Goal: Register for event/course

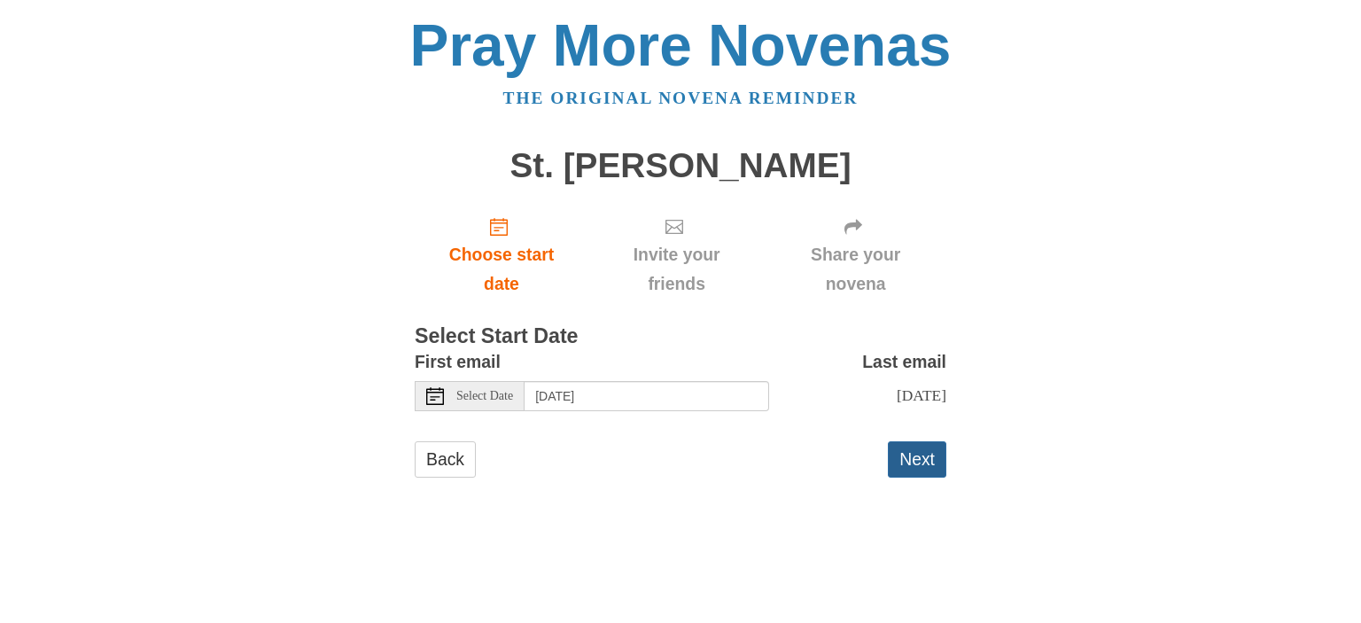
click at [920, 470] on button "Next" at bounding box center [917, 459] width 58 height 36
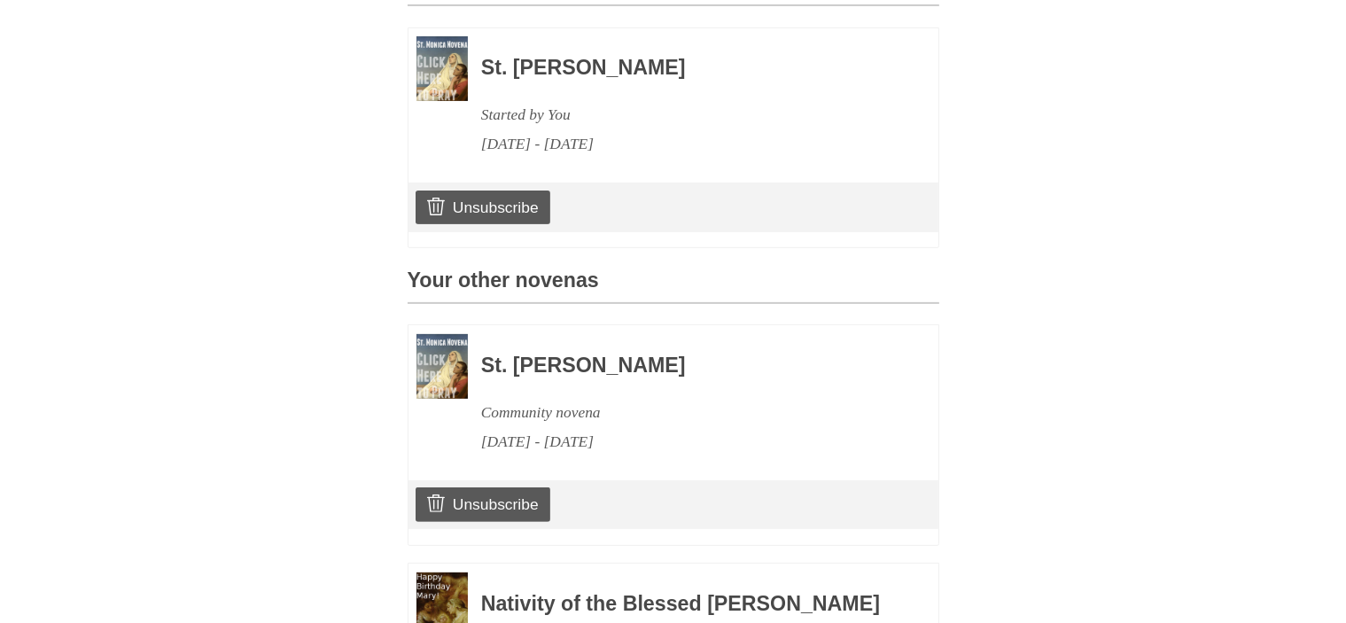
scroll to position [709, 0]
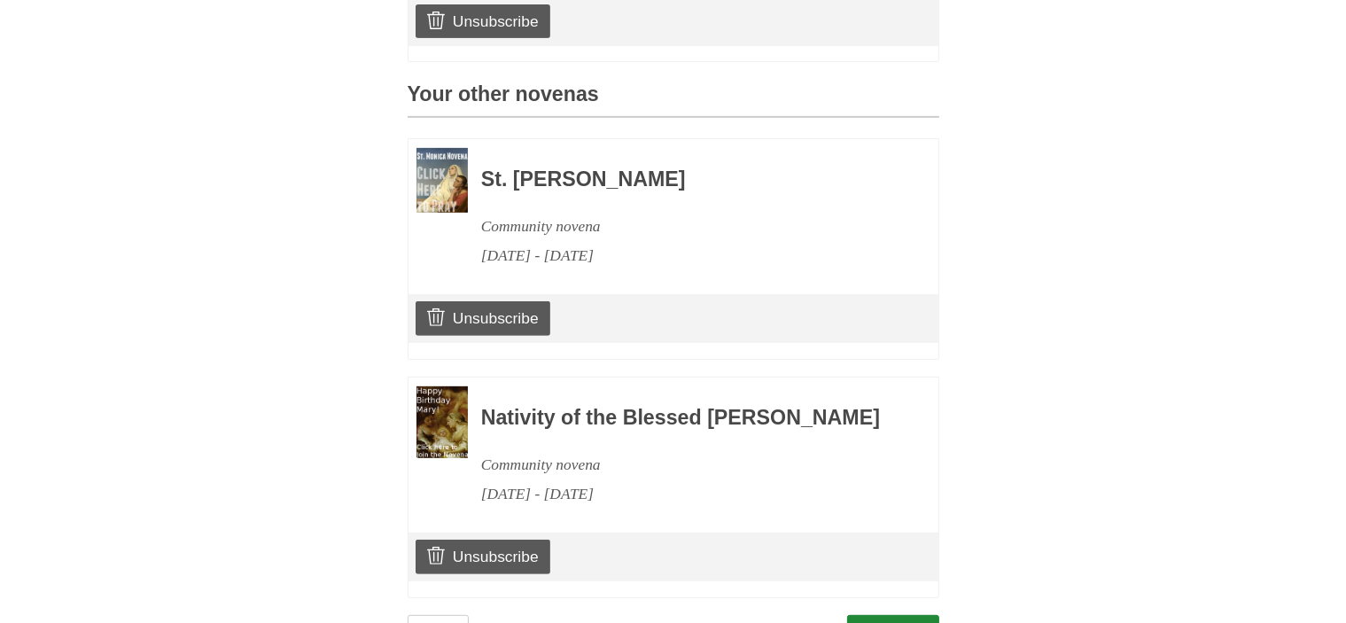
click at [441, 176] on img at bounding box center [441, 180] width 51 height 65
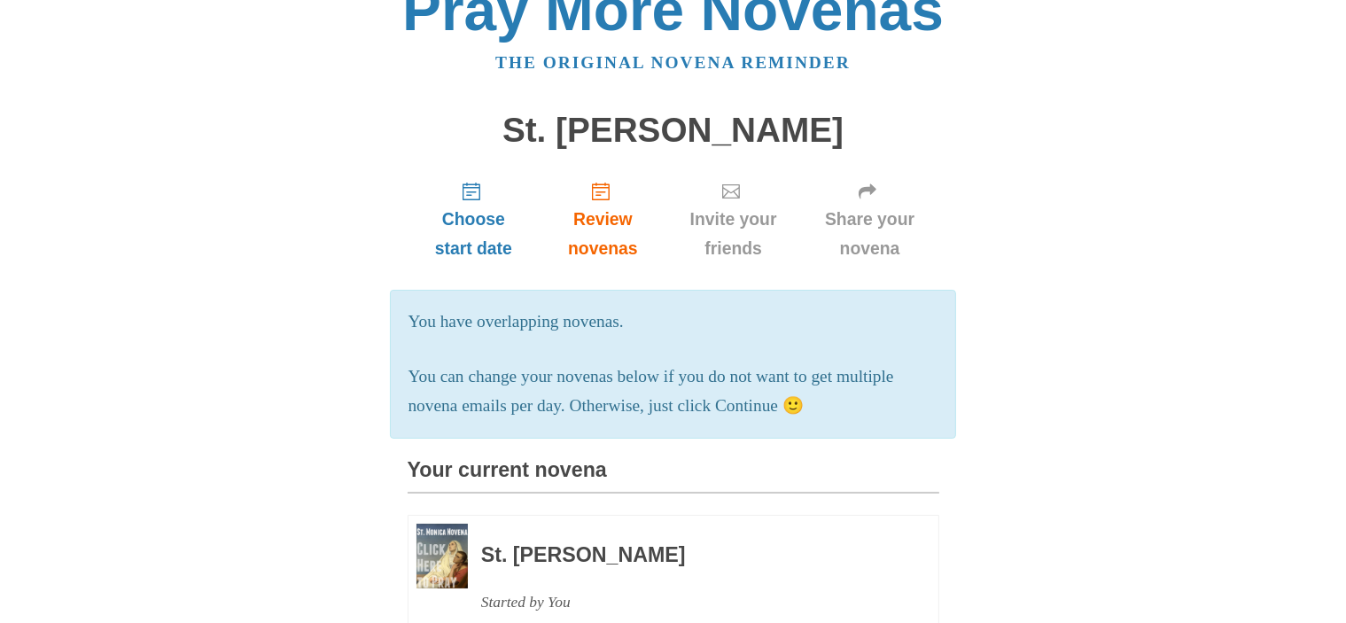
scroll to position [0, 0]
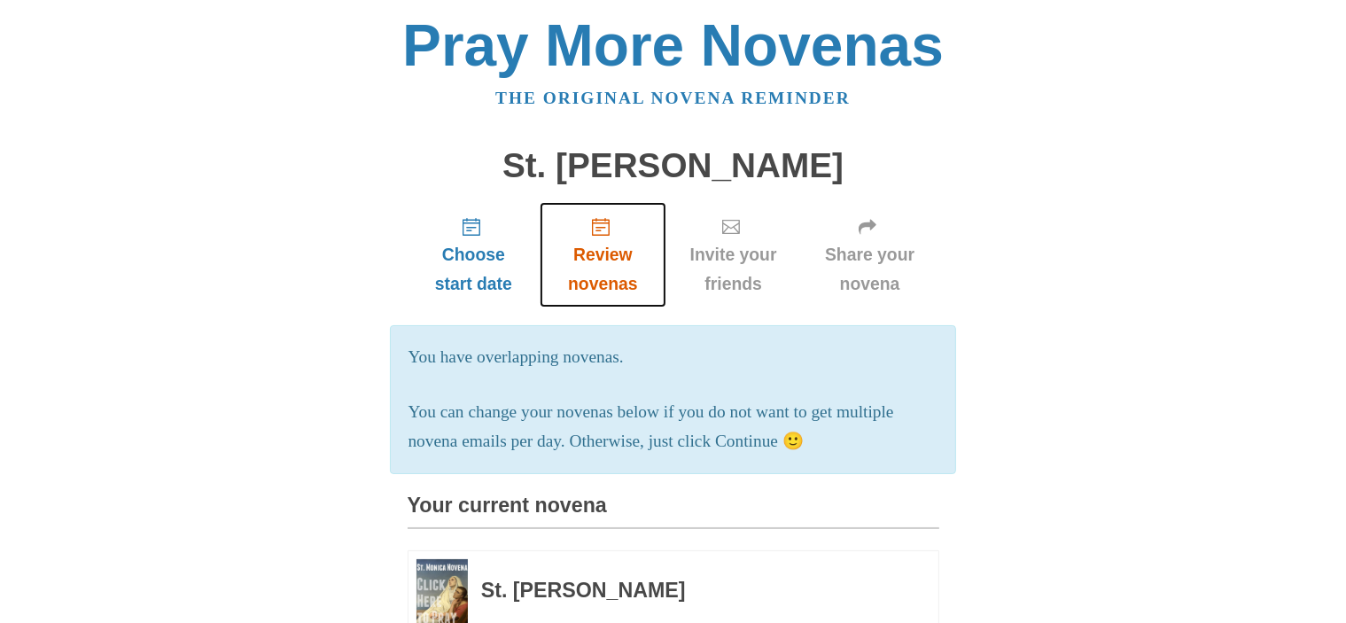
click at [595, 252] on span "Review novenas" at bounding box center [602, 269] width 90 height 58
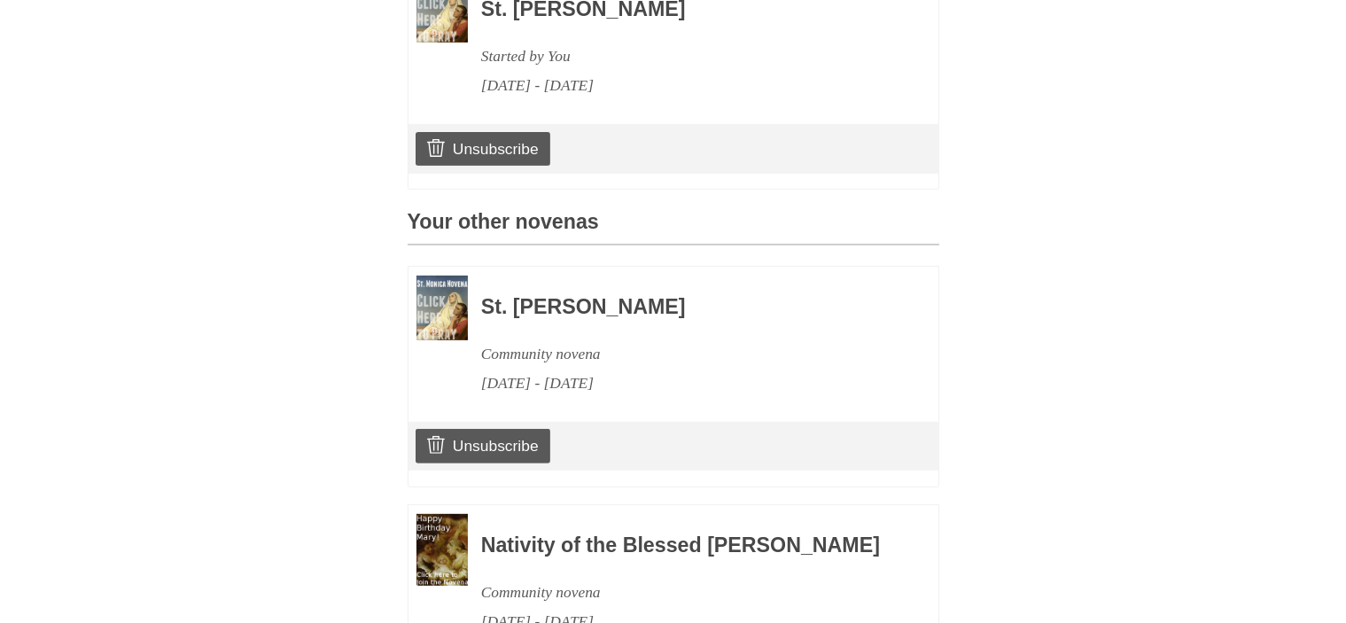
scroll to position [620, 0]
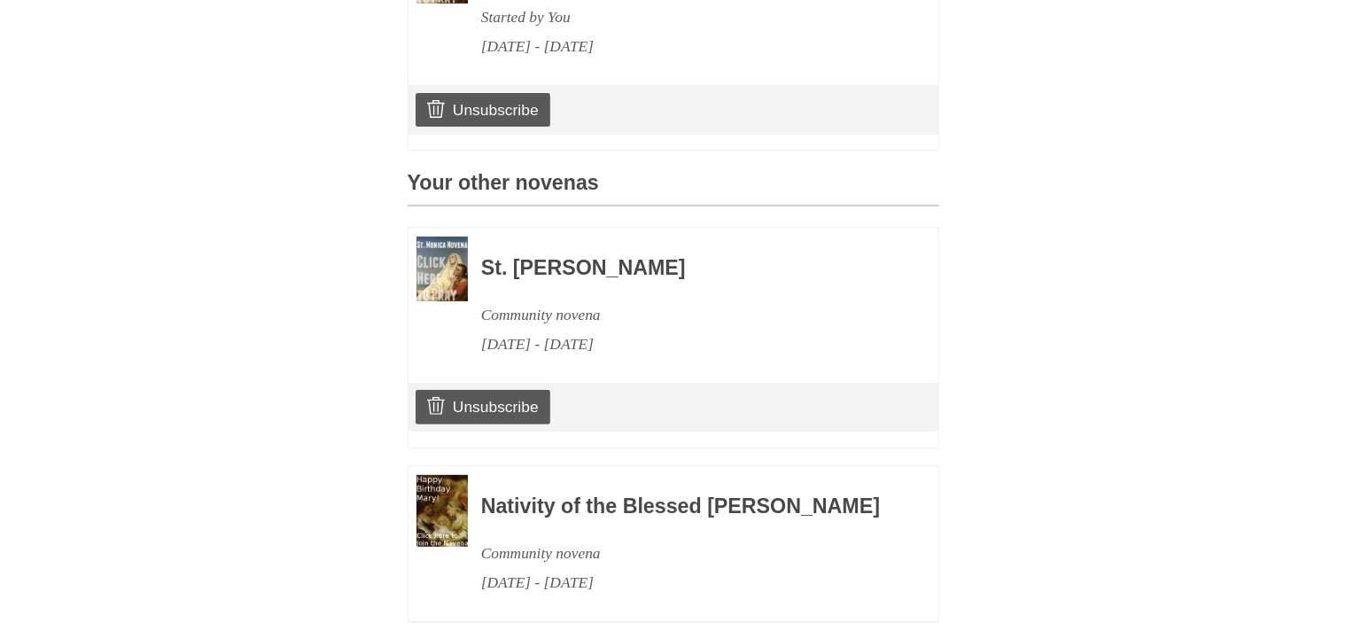
drag, startPoint x: 448, startPoint y: 263, endPoint x: 1274, endPoint y: 316, distance: 827.3
click at [1274, 316] on body "Pray More Novenas The original novena reminder St. Monica Novena Choose start d…" at bounding box center [673, 85] width 1346 height 1411
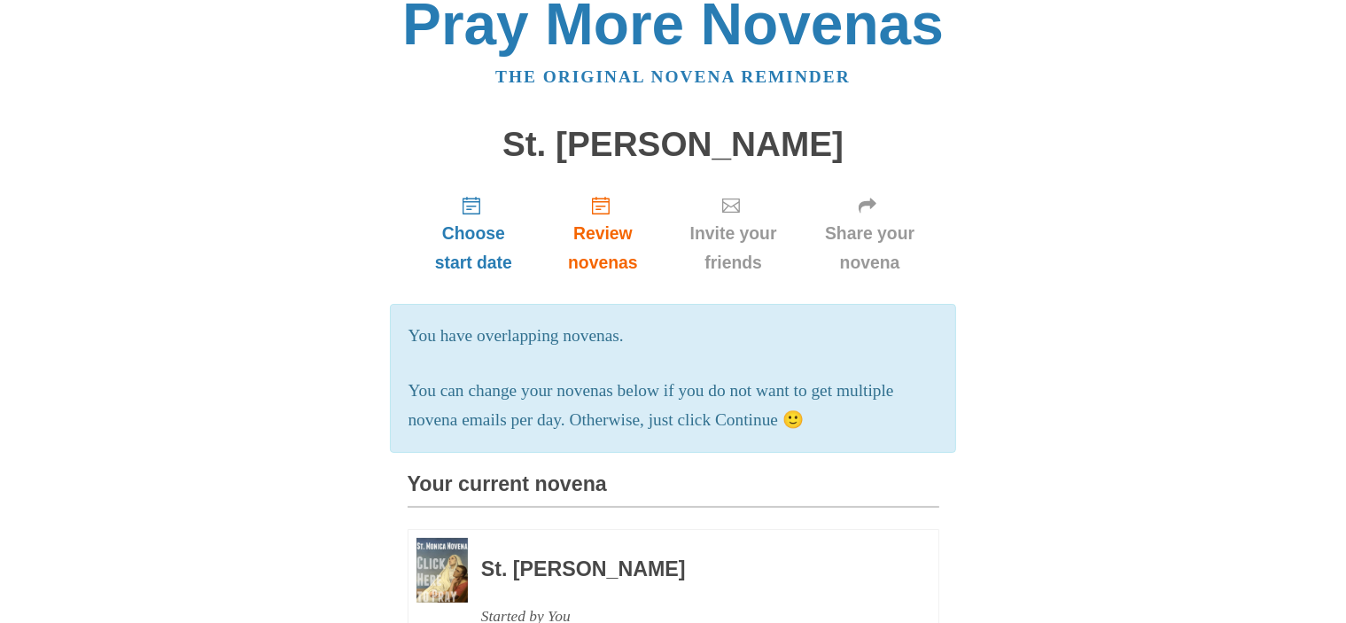
scroll to position [0, 0]
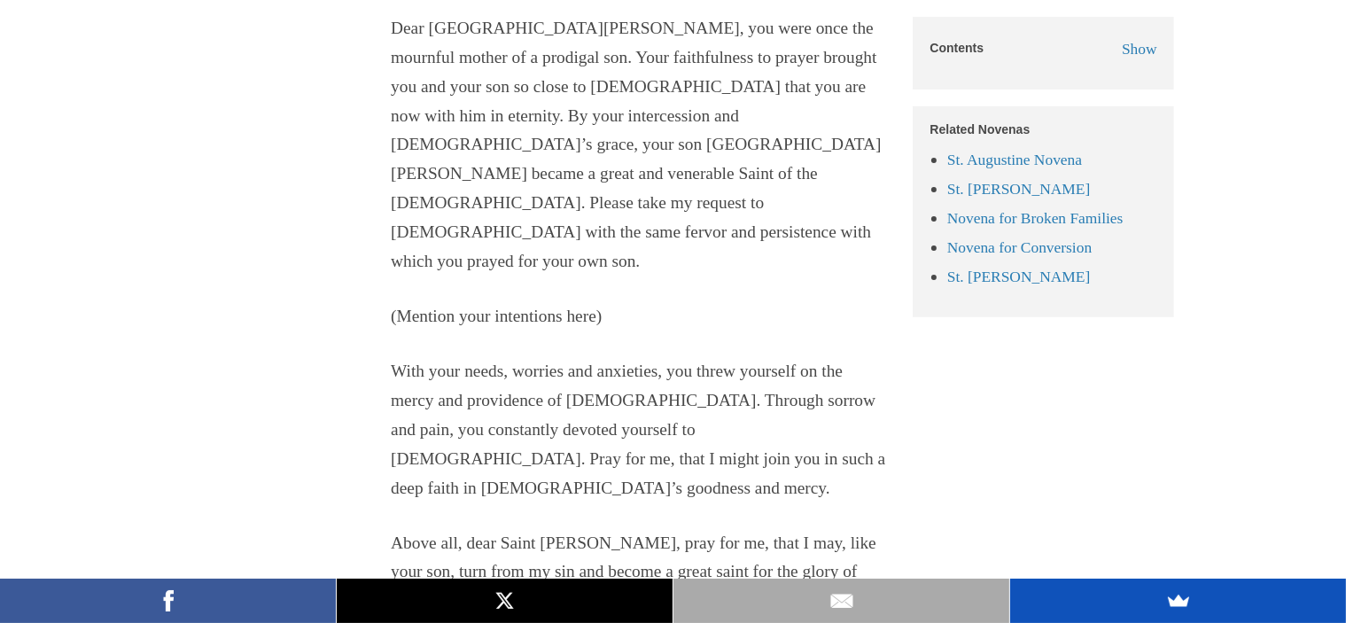
scroll to position [7175, 0]
